Goal: Task Accomplishment & Management: Manage account settings

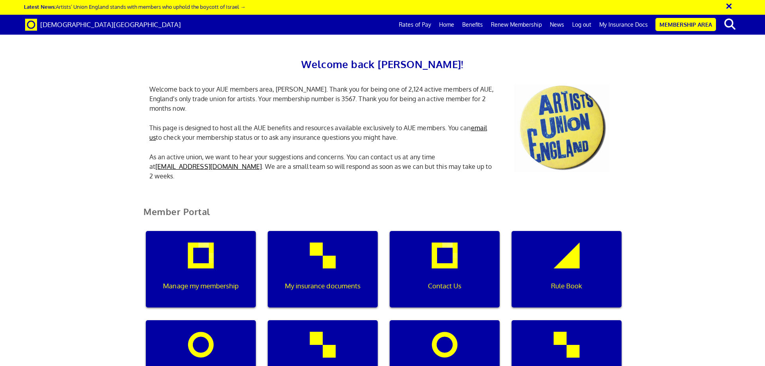
scroll to position [0, 2]
click at [316, 252] on div "My insurance documents" at bounding box center [323, 269] width 110 height 77
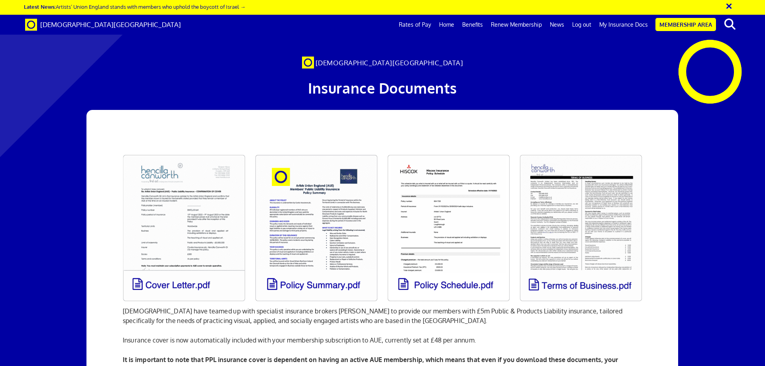
scroll to position [0, 12]
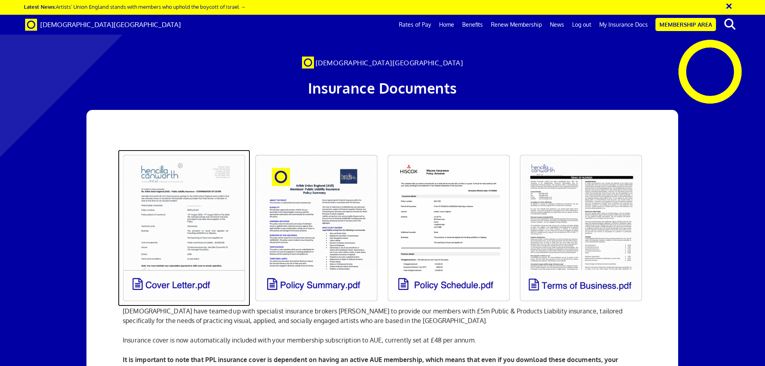
click at [200, 211] on link at bounding box center [184, 228] width 132 height 157
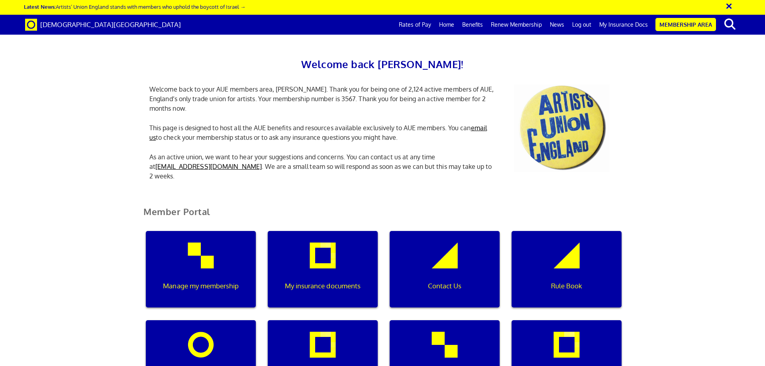
scroll to position [120, 0]
click at [200, 231] on div "Manage my membership" at bounding box center [201, 269] width 110 height 77
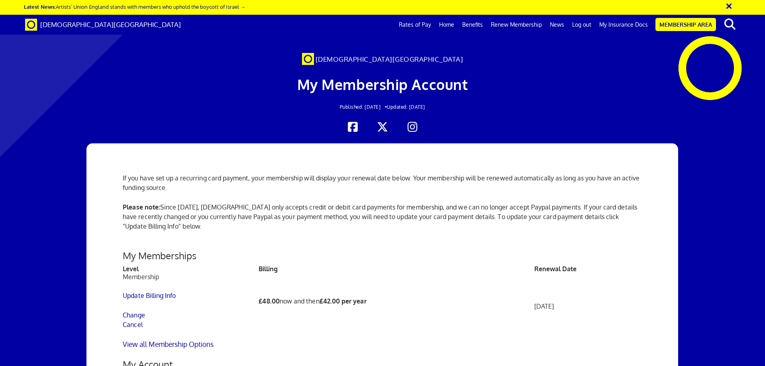
scroll to position [80, 0]
click at [145, 340] on link "View all Membership Options" at bounding box center [168, 344] width 91 height 9
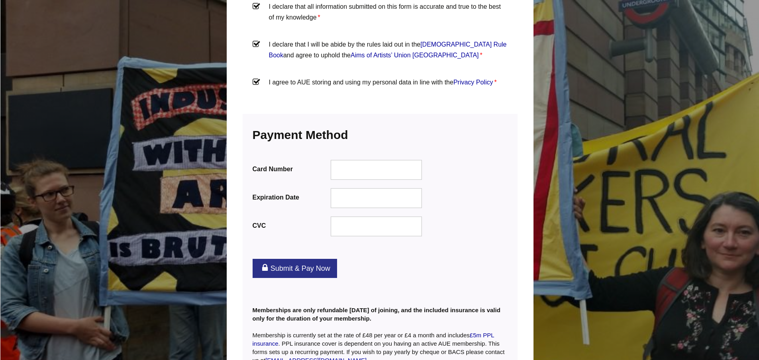
scroll to position [976, 0]
